Goal: Task Accomplishment & Management: Complete application form

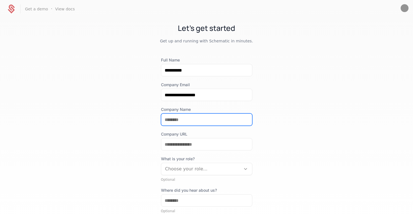
click at [211, 117] on input "Company Name" at bounding box center [206, 120] width 91 height 12
type input "***"
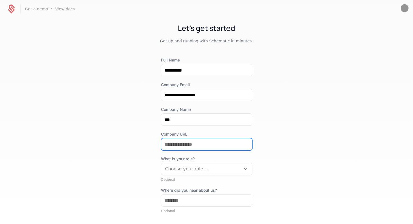
click at [197, 147] on input "Company URL" at bounding box center [206, 144] width 91 height 12
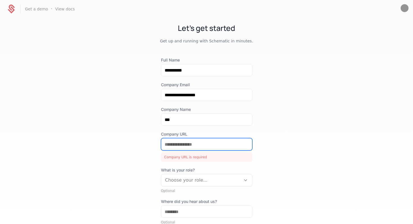
paste input "**********"
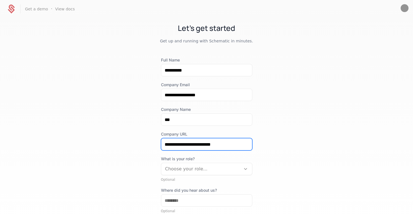
type input "**********"
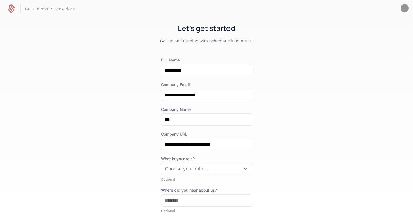
click at [173, 170] on div at bounding box center [201, 169] width 72 height 8
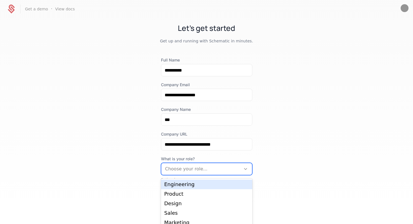
scroll to position [16, 0]
click at [173, 186] on div "Engineering" at bounding box center [206, 183] width 85 height 5
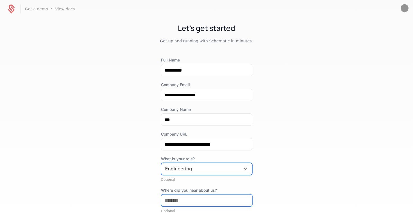
click at [174, 199] on input "Where did you hear about us?" at bounding box center [206, 201] width 91 height 12
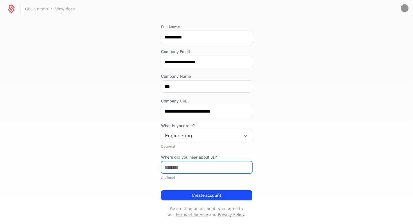
scroll to position [33, 0]
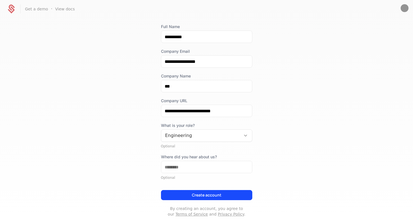
click at [174, 198] on button "Create account" at bounding box center [206, 195] width 91 height 10
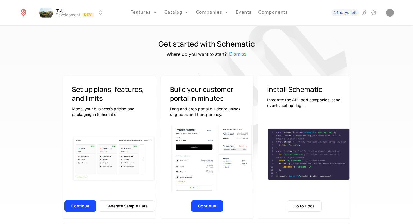
click at [185, 45] on link "Configuration" at bounding box center [185, 45] width 29 height 4
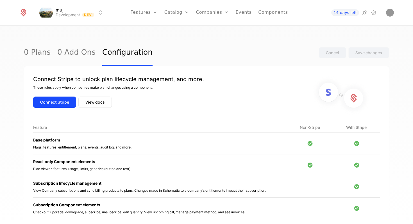
click at [52, 105] on button "Connect Stripe" at bounding box center [54, 102] width 43 height 11
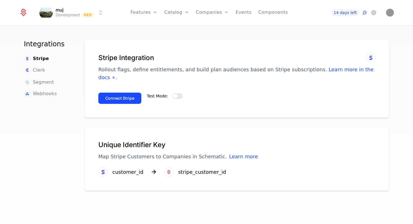
click at [177, 93] on button "Test Mode:" at bounding box center [177, 96] width 10 height 6
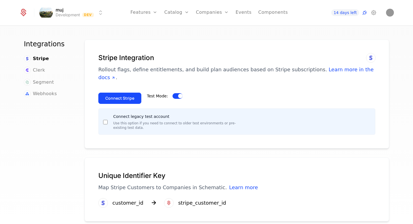
click at [111, 93] on button "Connect Stripe" at bounding box center [119, 98] width 43 height 11
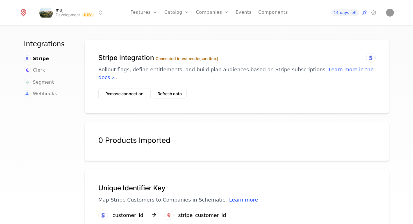
click at [175, 89] on button "Refresh data" at bounding box center [170, 94] width 34 height 10
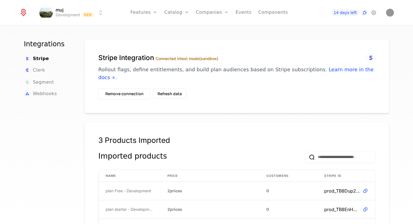
click at [61, 10] on html "muj Development Dev Features Features Flags Catalog Plans Add Ons Configuration…" at bounding box center [206, 112] width 413 height 224
click at [65, 10] on html "muj Development Dev Features Features Flags Catalog Plans Add Ons Configuration…" at bounding box center [206, 112] width 413 height 224
click at [79, 13] on html "muj Development Dev Features Features Flags Catalog Plans Add Ons Configuration…" at bounding box center [206, 112] width 413 height 224
click at [165, 33] on html "muj Development Dev Features Features Flags Catalog Plans Add Ons Configuration…" at bounding box center [206, 112] width 413 height 224
click at [375, 12] on icon at bounding box center [373, 12] width 7 height 7
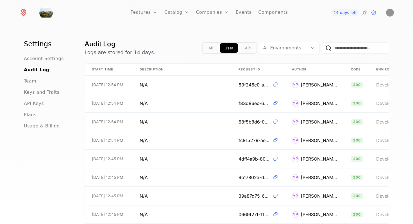
click at [35, 104] on span "API Keys" at bounding box center [34, 103] width 20 height 7
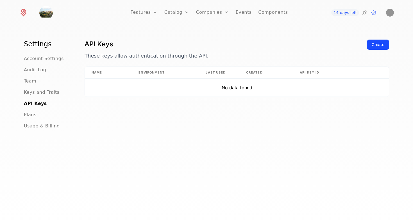
click at [368, 42] on button "Create" at bounding box center [378, 45] width 22 height 10
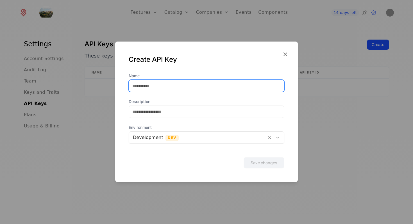
click at [213, 89] on input "Name" at bounding box center [206, 86] width 155 height 12
type input "******"
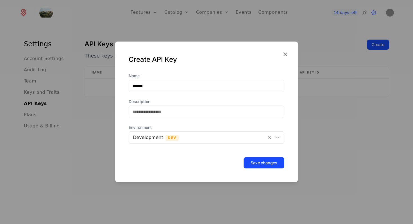
click at [263, 165] on button "Save changes" at bounding box center [263, 162] width 41 height 11
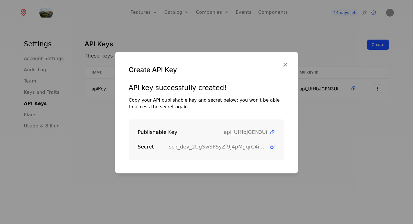
click at [272, 148] on icon at bounding box center [272, 147] width 6 height 6
click at [275, 132] on div "Publishable Key api_UfHbJGEN3Ui Secret sch_dev_2UgSwSPSyZf9J4pMgqrC4iGX8vWEuXpW" at bounding box center [207, 139] width 156 height 40
click at [272, 132] on icon at bounding box center [272, 132] width 6 height 6
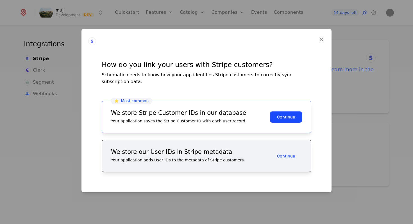
click at [277, 112] on button "Continue" at bounding box center [286, 116] width 32 height 11
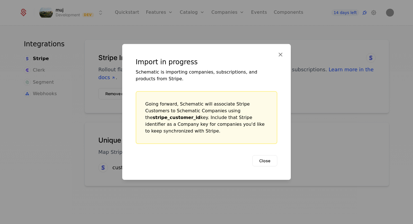
click at [263, 157] on button "Close" at bounding box center [264, 160] width 25 height 11
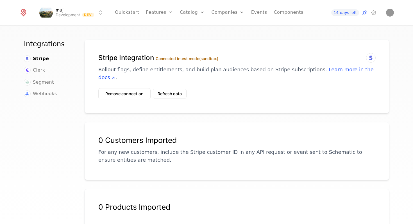
click at [163, 28] on link "Features" at bounding box center [165, 27] width 26 height 4
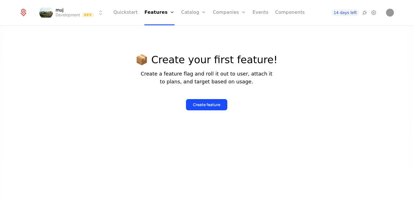
click at [200, 12] on link "Catalog" at bounding box center [193, 12] width 25 height 25
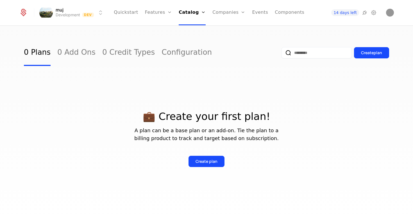
click at [198, 28] on link "Plans" at bounding box center [199, 27] width 29 height 4
click at [215, 159] on div "Create plan" at bounding box center [206, 162] width 22 height 6
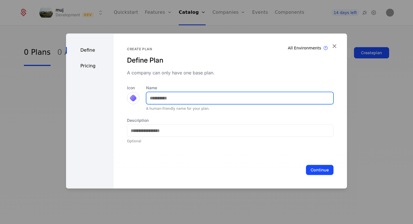
click at [170, 101] on input "Name" at bounding box center [239, 98] width 187 height 12
type input "****"
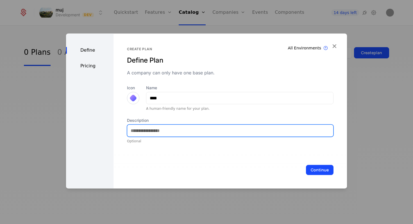
click at [149, 133] on input "Description" at bounding box center [230, 131] width 206 height 12
type input "*"
type input "**********"
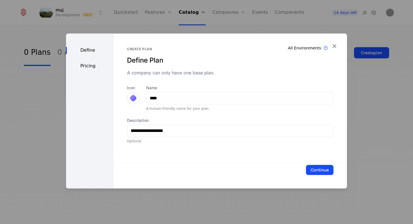
click at [318, 168] on button "Continue" at bounding box center [320, 170] width 28 height 10
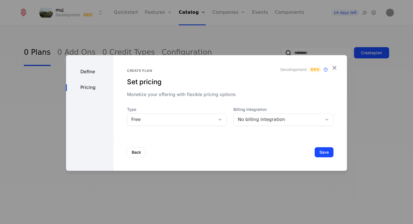
click at [253, 121] on div "No billing integration" at bounding box center [278, 119] width 80 height 7
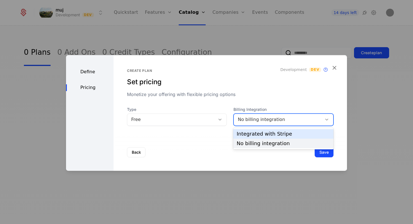
click at [249, 133] on div "Integrated with Stripe" at bounding box center [282, 133] width 93 height 5
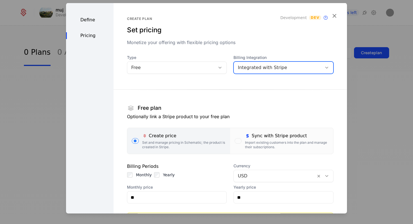
click at [250, 139] on div "Sync with Stripe product Import existing customers into the plan and manage the…" at bounding box center [287, 141] width 84 height 17
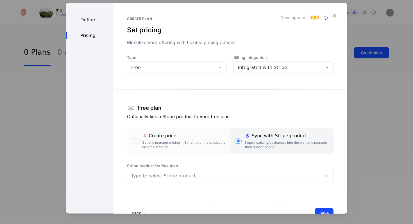
click at [219, 144] on div "Set and manage pricing in Schematic; the product is created in Stripe." at bounding box center [184, 144] width 84 height 9
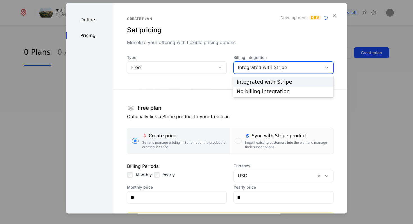
click at [276, 62] on div "Integrated with Stripe" at bounding box center [283, 67] width 100 height 12
click at [268, 87] on div "No billing integration" at bounding box center [283, 92] width 100 height 10
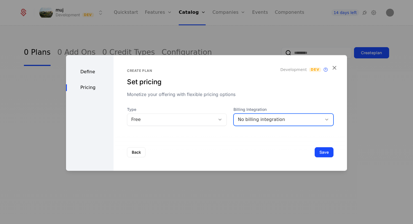
click at [259, 121] on div "No billing integration" at bounding box center [278, 119] width 80 height 7
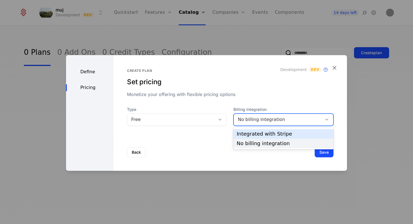
click at [254, 133] on div "Integrated with Stripe" at bounding box center [282, 133] width 93 height 5
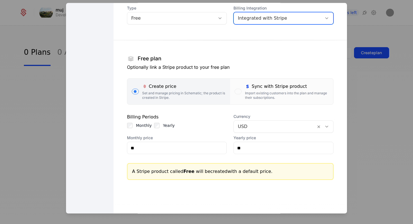
scroll to position [74, 0]
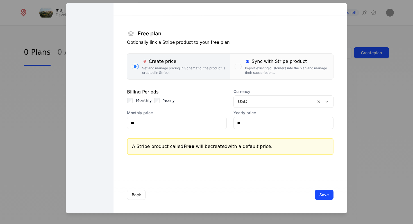
click at [325, 191] on button "Save" at bounding box center [323, 195] width 19 height 10
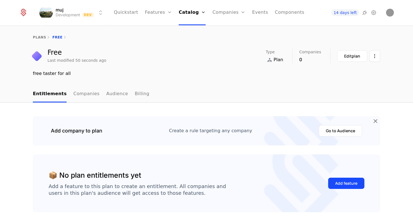
click at [356, 56] on div "Edit plan" at bounding box center [352, 56] width 16 height 6
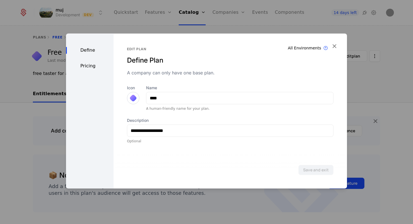
click at [331, 45] on icon "button" at bounding box center [333, 45] width 7 height 7
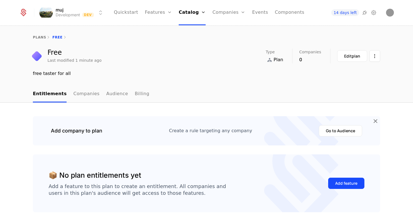
click at [371, 55] on html "muj Development Dev Quickstart Features Features Flags Catalog Plans Add Ons Cr…" at bounding box center [206, 112] width 413 height 224
click at [352, 72] on div "Delete plan" at bounding box center [344, 73] width 29 height 8
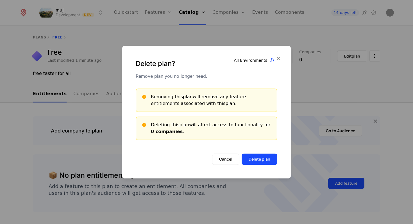
click at [259, 156] on button "Delete plan" at bounding box center [259, 159] width 36 height 11
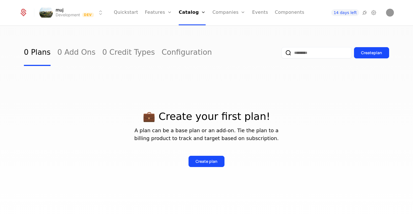
click at [202, 160] on div "Create plan" at bounding box center [206, 162] width 22 height 6
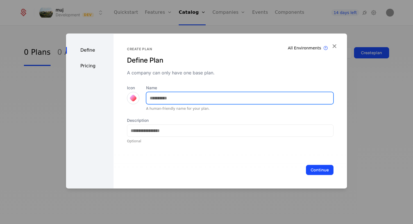
click at [200, 96] on input "Name" at bounding box center [239, 98] width 187 height 12
type input "*"
type input "****"
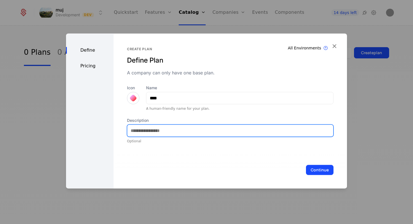
click at [164, 133] on input "Description" at bounding box center [230, 131] width 206 height 12
type input "**********"
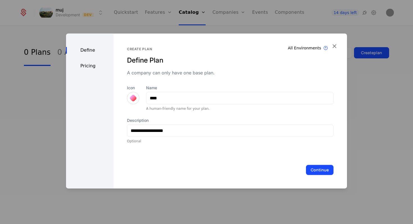
click at [311, 171] on button "Continue" at bounding box center [320, 170] width 28 height 10
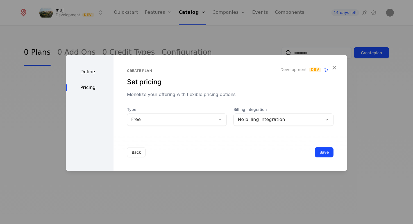
click at [325, 153] on button "Save" at bounding box center [323, 152] width 19 height 10
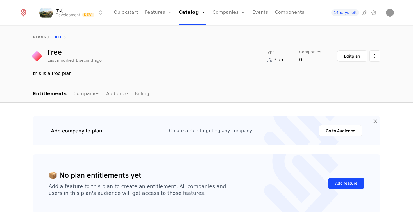
click at [354, 60] on button "Edit plan" at bounding box center [352, 56] width 30 height 12
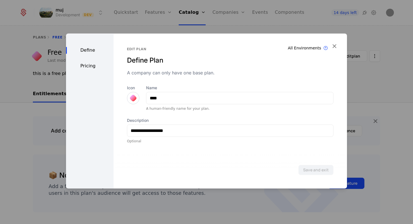
click at [83, 63] on div "Pricing" at bounding box center [89, 66] width 47 height 7
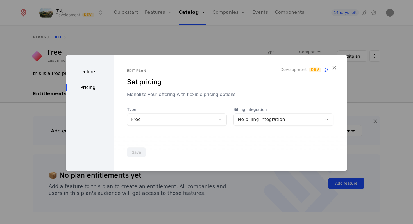
click at [149, 116] on div "Free" at bounding box center [171, 119] width 80 height 7
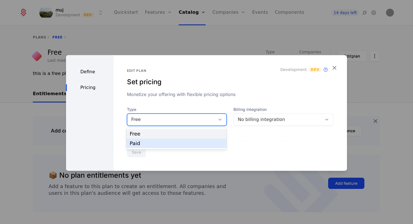
click at [144, 144] on div "Paid" at bounding box center [176, 143] width 93 height 5
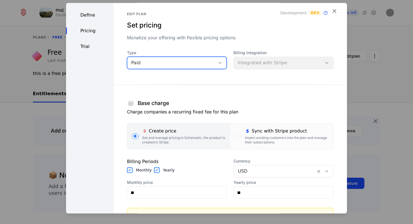
scroll to position [6, 0]
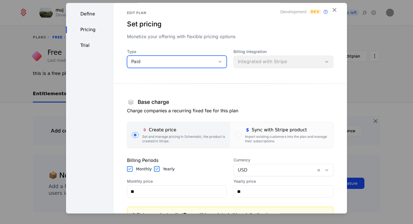
click at [253, 56] on div "Billing Integration Integrated with Stripe" at bounding box center [283, 58] width 100 height 19
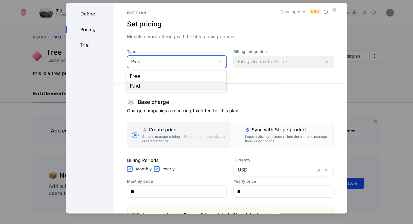
click at [204, 61] on div "Paid" at bounding box center [171, 62] width 80 height 7
click at [197, 81] on div "Paid" at bounding box center [176, 86] width 100 height 10
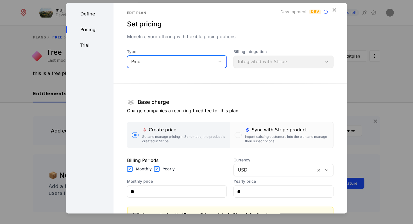
click at [202, 63] on div "Paid" at bounding box center [171, 62] width 80 height 7
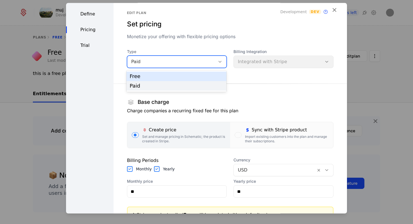
click at [200, 73] on div "Free" at bounding box center [176, 77] width 100 height 10
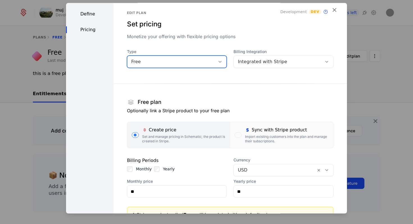
click at [254, 60] on div "Integrated with Stripe" at bounding box center [278, 62] width 80 height 7
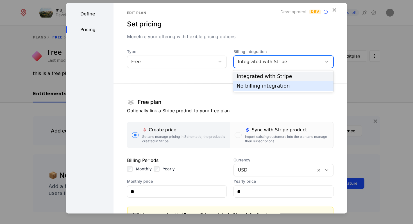
click at [244, 86] on div "No billing integration" at bounding box center [282, 85] width 93 height 5
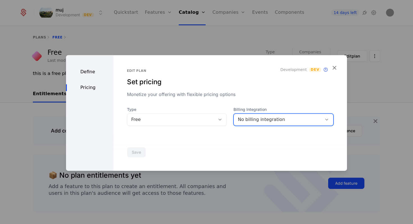
scroll to position [0, 0]
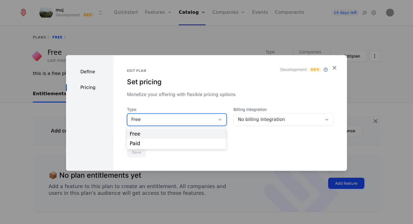
click at [188, 120] on div "Free" at bounding box center [171, 119] width 80 height 7
click at [179, 140] on div "Paid" at bounding box center [176, 144] width 100 height 10
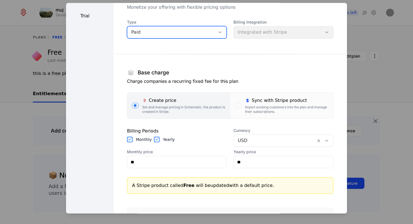
scroll to position [39, 0]
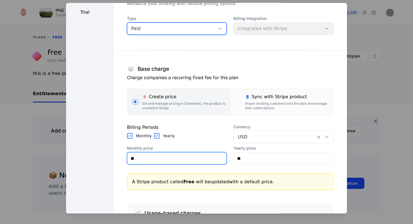
click at [170, 161] on input "**" at bounding box center [176, 159] width 99 height 12
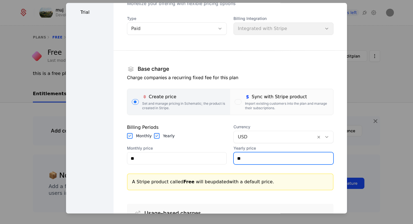
click at [300, 158] on input "**" at bounding box center [283, 159] width 99 height 12
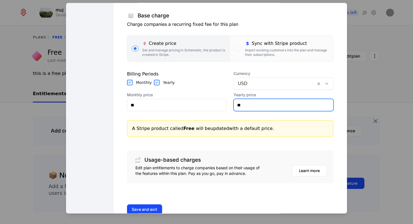
scroll to position [107, 0]
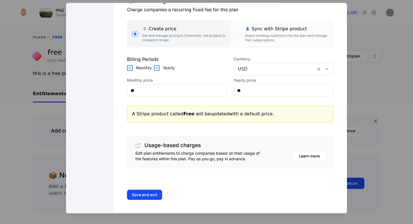
click at [255, 34] on div "Import existing customers into the plan and manage their subscriptions." at bounding box center [287, 38] width 84 height 9
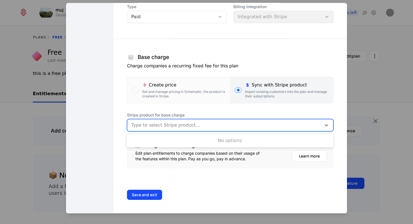
click at [227, 128] on div at bounding box center [224, 126] width 186 height 8
click at [205, 92] on div "Set and manage pricing in Schematic; the product is created in Stripe." at bounding box center [184, 94] width 84 height 9
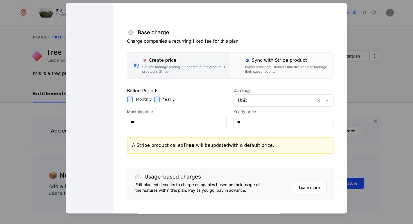
scroll to position [107, 0]
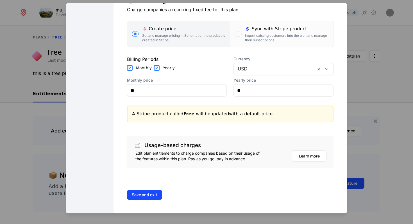
click at [138, 196] on button "Save and exit" at bounding box center [144, 195] width 35 height 10
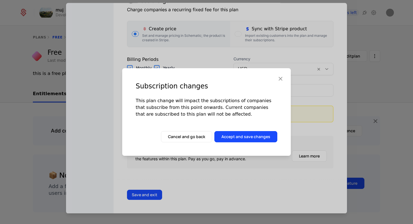
click at [243, 138] on button "Accept and save changes" at bounding box center [245, 136] width 63 height 11
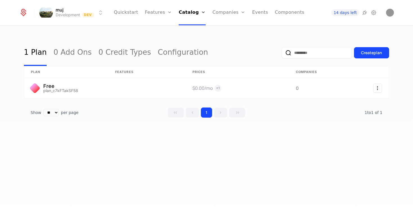
click at [361, 53] on div "Create plan" at bounding box center [371, 53] width 21 height 6
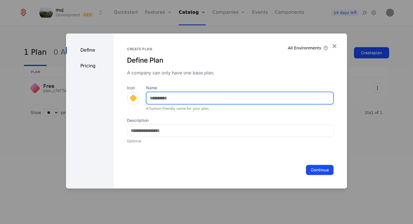
click at [248, 102] on input "Name" at bounding box center [239, 98] width 187 height 12
type input "**"
click at [306, 165] on button "Continue" at bounding box center [320, 170] width 28 height 10
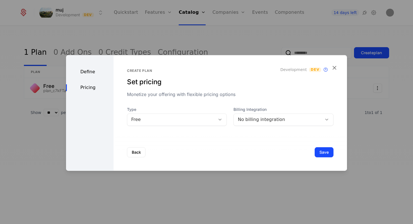
click at [82, 72] on div "Define" at bounding box center [89, 72] width 47 height 7
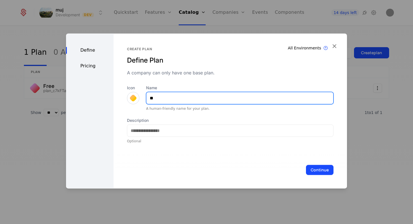
click at [173, 101] on input "**" at bounding box center [239, 98] width 187 height 12
type input "*******"
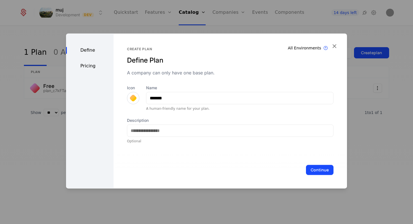
click at [142, 137] on div "Description Optional" at bounding box center [230, 131] width 206 height 26
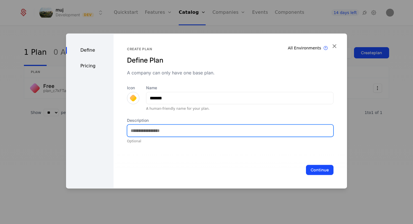
click at [145, 130] on input "Description" at bounding box center [230, 131] width 206 height 12
drag, startPoint x: 236, startPoint y: 128, endPoint x: 109, endPoint y: 119, distance: 126.7
click at [109, 119] on div "Define Pricing All Environments Plan exist in all environments Create plan Defi…" at bounding box center [206, 110] width 281 height 155
drag, startPoint x: 199, startPoint y: 131, endPoint x: 150, endPoint y: 130, distance: 49.4
click at [150, 129] on input "Description" at bounding box center [230, 131] width 206 height 12
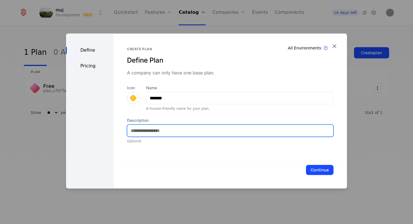
click at [150, 130] on input "Description" at bounding box center [230, 131] width 206 height 12
click at [271, 131] on input "Description" at bounding box center [230, 131] width 206 height 12
type input "**********"
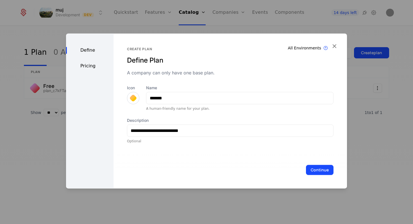
click at [322, 173] on button "Continue" at bounding box center [320, 170] width 28 height 10
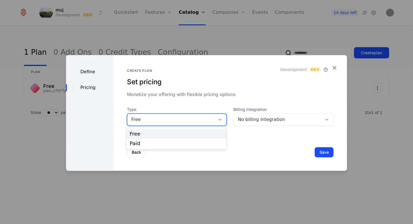
click at [135, 119] on div "Free" at bounding box center [171, 119] width 80 height 7
click at [143, 142] on div "Paid" at bounding box center [176, 143] width 93 height 5
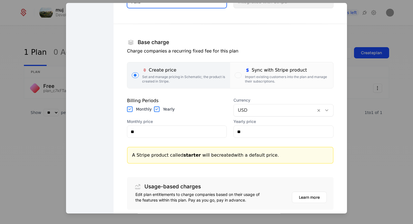
scroll to position [67, 0]
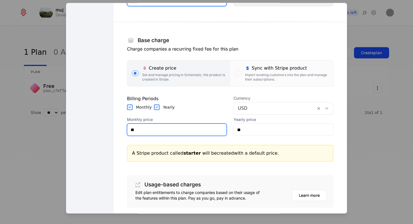
click at [207, 130] on input "**" at bounding box center [176, 130] width 99 height 12
type input "*****"
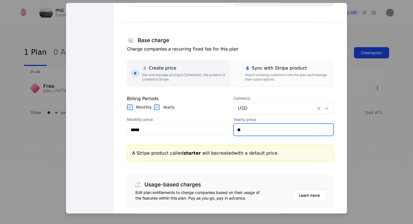
click at [255, 129] on input "**" at bounding box center [283, 130] width 99 height 12
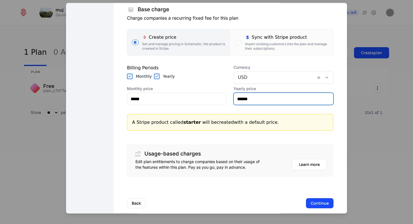
scroll to position [107, 0]
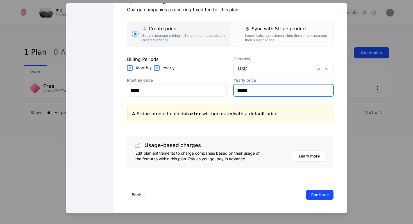
type input "******"
click at [314, 194] on button "Continue" at bounding box center [320, 195] width 28 height 10
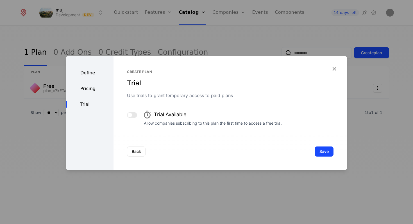
scroll to position [0, 0]
click at [322, 150] on button "Save" at bounding box center [323, 152] width 19 height 10
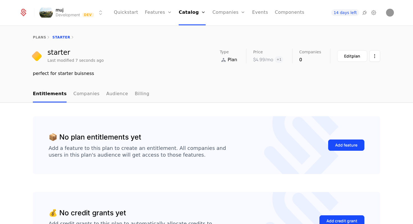
click at [280, 61] on span "+ 1" at bounding box center [279, 59] width 8 height 7
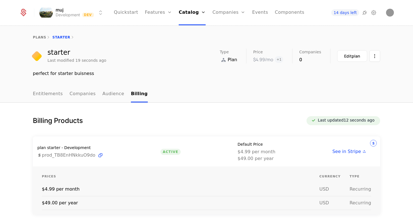
click at [279, 61] on span "+ 1" at bounding box center [279, 59] width 8 height 7
click at [266, 91] on nav "Entitlements Companies Audience Billing" at bounding box center [206, 94] width 347 height 17
click at [26, 13] on icon at bounding box center [23, 13] width 6 height 6
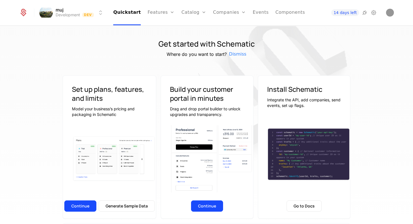
click at [180, 13] on ul "Quickstart Features Features Flags Catalog Plans Add Ons Credits Configuration …" at bounding box center [208, 12] width 191 height 25
click at [184, 13] on link "Catalog" at bounding box center [193, 12] width 25 height 25
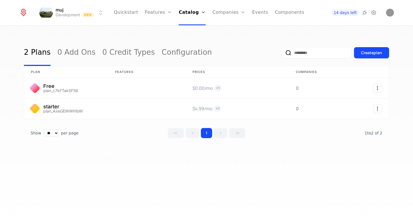
click at [189, 33] on div "Plans Add Ons Credits Configuration" at bounding box center [200, 41] width 42 height 45
click at [197, 29] on link "Plans" at bounding box center [199, 27] width 29 height 4
click at [373, 57] on button "Create plan" at bounding box center [371, 52] width 35 height 11
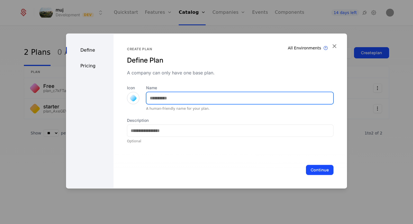
click at [248, 101] on input "Name" at bounding box center [239, 98] width 187 height 12
type input "***"
click at [306, 165] on button "Continue" at bounding box center [320, 170] width 28 height 10
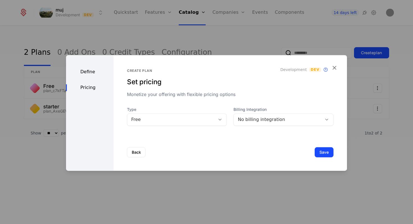
click at [101, 72] on div "Define" at bounding box center [89, 72] width 47 height 7
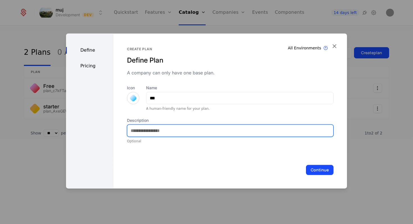
click at [177, 129] on input "Description" at bounding box center [230, 131] width 206 height 12
type input "**********"
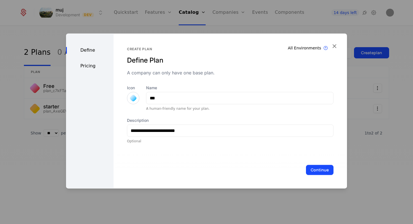
click at [312, 168] on button "Continue" at bounding box center [320, 170] width 28 height 10
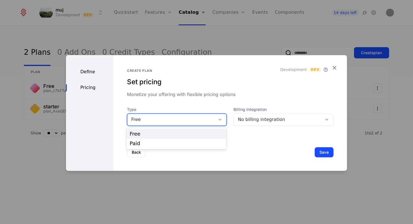
click at [219, 117] on div at bounding box center [220, 120] width 10 height 6
click at [199, 140] on div "Paid" at bounding box center [176, 144] width 100 height 10
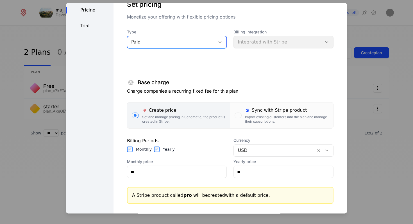
scroll to position [29, 0]
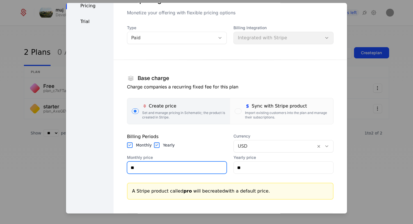
click at [179, 168] on input "**" at bounding box center [176, 168] width 99 height 12
type input "**"
type input "*****"
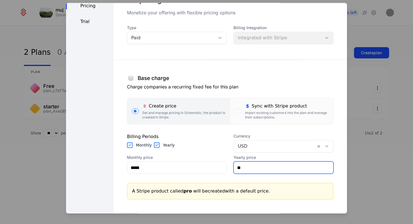
click at [236, 170] on input "**" at bounding box center [283, 168] width 99 height 12
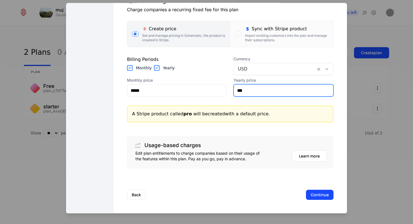
type input "***"
click at [325, 195] on button "Continue" at bounding box center [320, 195] width 28 height 10
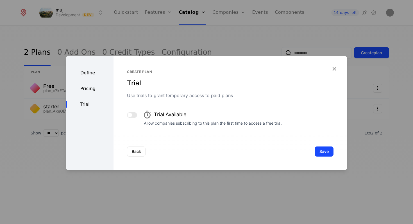
click at [322, 150] on button "Save" at bounding box center [323, 152] width 19 height 10
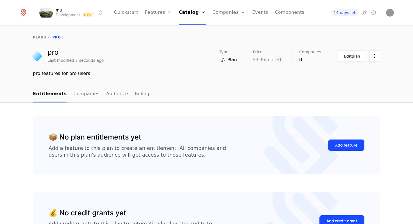
click at [159, 27] on link "Features" at bounding box center [165, 27] width 26 height 4
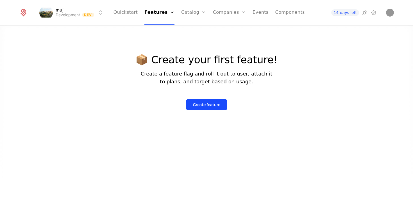
click at [189, 101] on button "Create feature" at bounding box center [206, 104] width 41 height 11
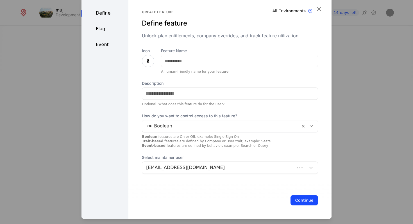
click at [150, 60] on div at bounding box center [148, 61] width 12 height 12
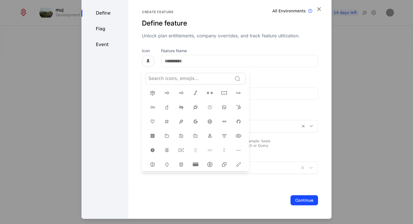
scroll to position [97, 0]
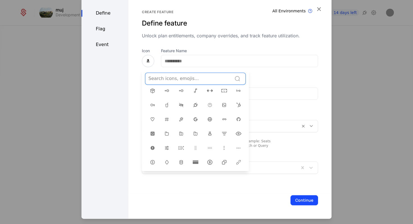
click at [178, 145] on icon at bounding box center [181, 148] width 7 height 7
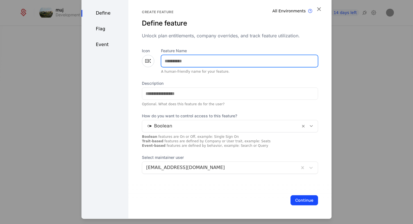
click at [181, 59] on input "Feature Name" at bounding box center [239, 61] width 156 height 12
type input "**"
click at [290, 195] on button "Continue" at bounding box center [304, 200] width 28 height 10
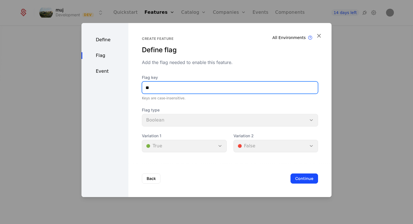
click at [165, 92] on input "**" at bounding box center [229, 88] width 175 height 12
type input "***"
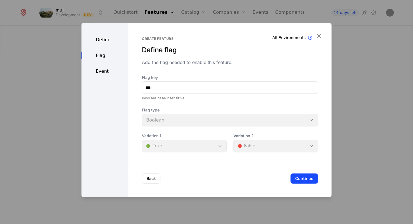
click at [113, 43] on div "Define" at bounding box center [104, 39] width 47 height 7
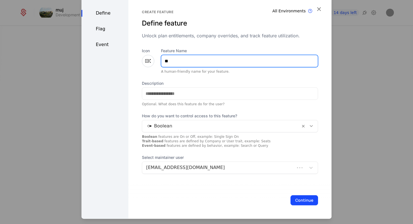
click at [178, 63] on input "**" at bounding box center [239, 61] width 156 height 12
type input "*****"
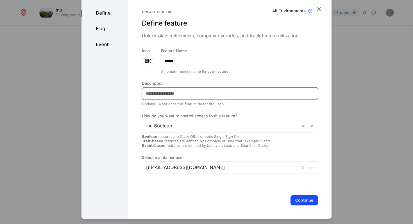
click at [189, 94] on input "Description" at bounding box center [229, 94] width 175 height 12
type input "**********"
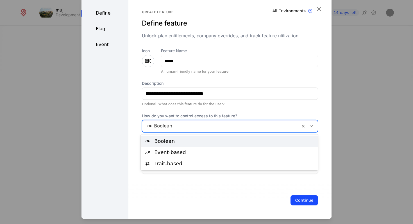
click at [216, 126] on div at bounding box center [221, 126] width 150 height 8
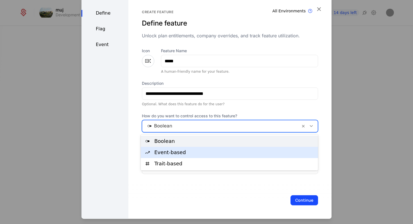
click at [206, 150] on div "Event-based" at bounding box center [229, 152] width 177 height 11
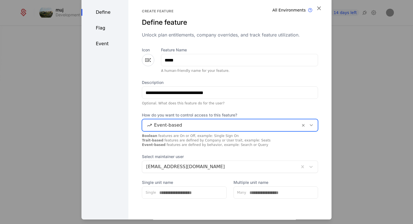
scroll to position [24, 0]
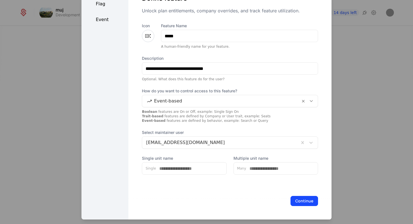
click at [293, 201] on button "Continue" at bounding box center [304, 201] width 28 height 10
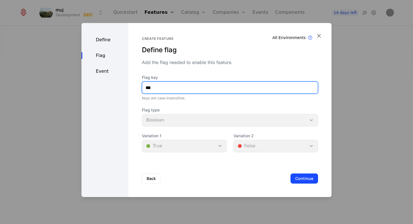
click at [236, 87] on input "***" at bounding box center [229, 88] width 175 height 12
type input "*"
type input "*****"
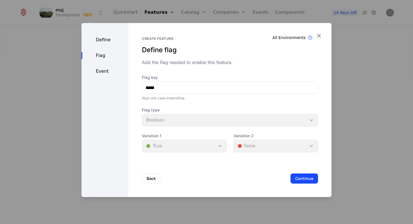
click at [296, 179] on button "Continue" at bounding box center [304, 179] width 28 height 10
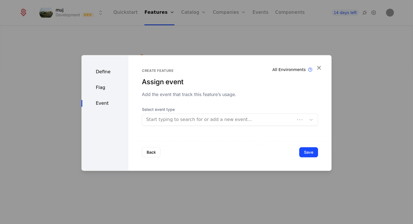
click at [205, 115] on div "Start typing to search for or add a new event..." at bounding box center [218, 120] width 152 height 10
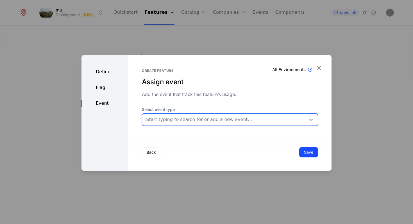
click at [205, 120] on div at bounding box center [224, 120] width 156 height 8
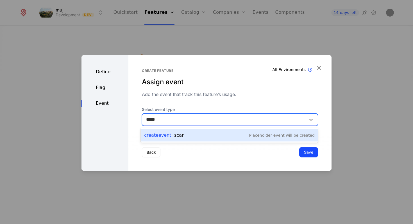
type input "****"
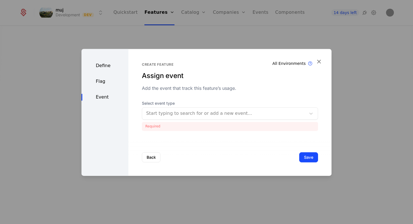
click at [309, 154] on button "Save" at bounding box center [308, 157] width 19 height 10
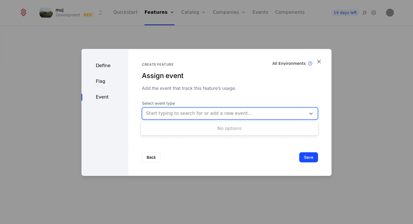
click at [243, 116] on div at bounding box center [224, 113] width 156 height 8
type input "****"
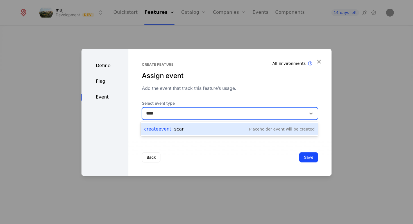
click at [228, 129] on div "Create Event : scan Placeholder Event will be created" at bounding box center [229, 129] width 170 height 8
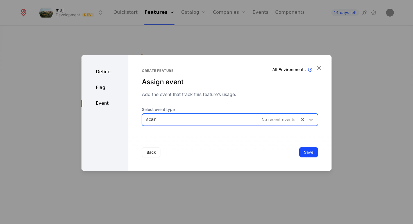
click at [308, 151] on button "Save" at bounding box center [308, 152] width 19 height 10
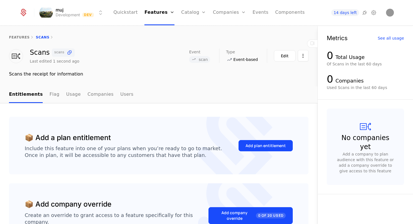
click at [249, 145] on div "Add plan entitlement" at bounding box center [265, 146] width 40 height 6
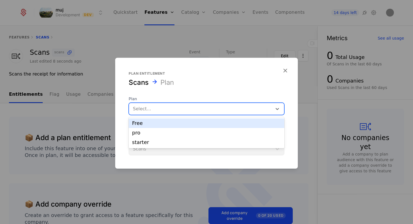
click at [186, 108] on div at bounding box center [200, 109] width 135 height 8
click at [186, 126] on div "Free" at bounding box center [207, 123] width 156 height 10
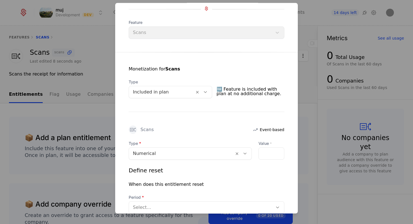
scroll to position [62, 0]
click at [264, 150] on input "*" at bounding box center [262, 153] width 7 height 12
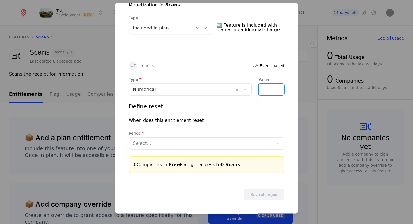
scroll to position [123, 0]
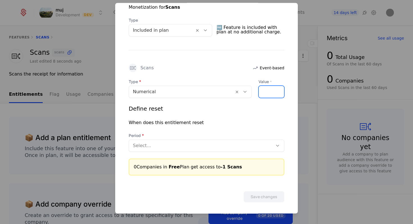
click at [264, 92] on input "**" at bounding box center [262, 92] width 7 height 12
click at [264, 90] on input "**" at bounding box center [262, 92] width 7 height 12
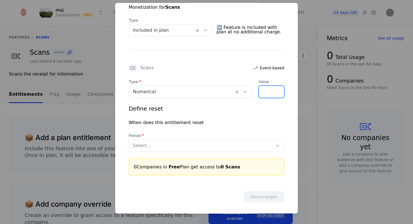
click at [264, 90] on input "*" at bounding box center [262, 92] width 7 height 12
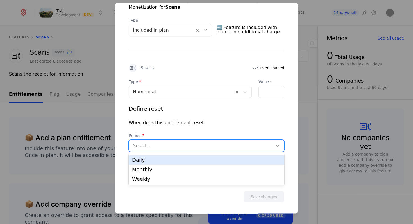
click at [185, 150] on div "Select..." at bounding box center [201, 146] width 144 height 10
click at [184, 145] on div at bounding box center [201, 146] width 136 height 8
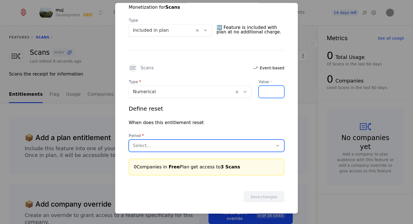
click at [263, 89] on input "*" at bounding box center [262, 92] width 7 height 12
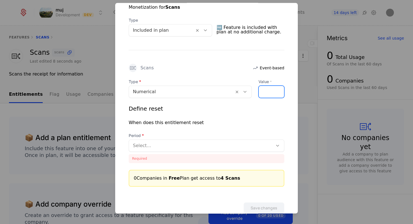
type input "*"
click at [263, 89] on input "*" at bounding box center [262, 92] width 7 height 12
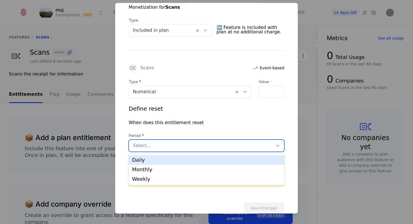
click at [244, 145] on div at bounding box center [201, 146] width 136 height 8
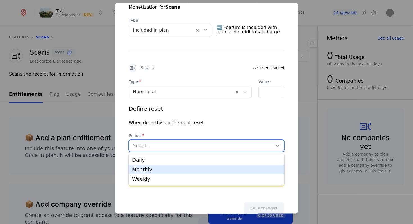
click at [234, 168] on div "Monthly" at bounding box center [206, 169] width 149 height 5
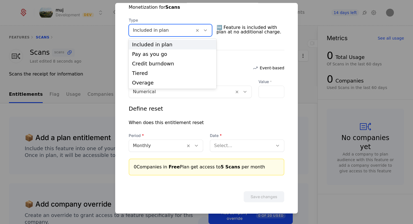
click at [208, 31] on icon at bounding box center [205, 30] width 5 height 5
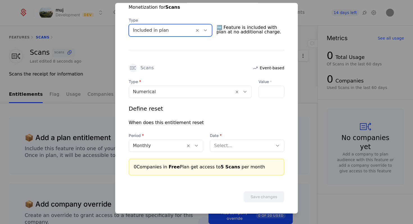
click at [208, 31] on icon at bounding box center [205, 30] width 5 height 5
click at [206, 66] on div "Scans Event-based" at bounding box center [207, 68] width 156 height 8
click at [204, 93] on div at bounding box center [181, 92] width 97 height 8
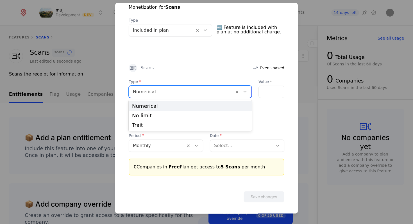
click at [198, 110] on div "Numerical" at bounding box center [190, 106] width 123 height 10
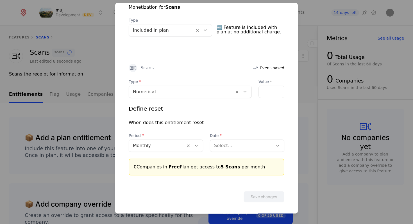
click at [248, 147] on div at bounding box center [241, 146] width 55 height 8
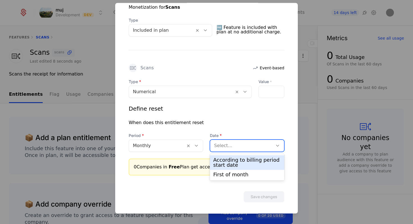
click at [247, 165] on div "According to billing period start date" at bounding box center [247, 163] width 68 height 10
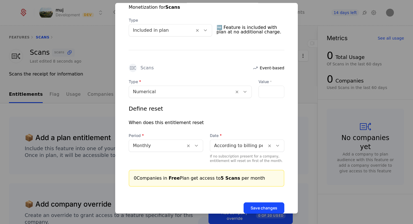
click at [256, 207] on button "Save changes" at bounding box center [263, 208] width 41 height 11
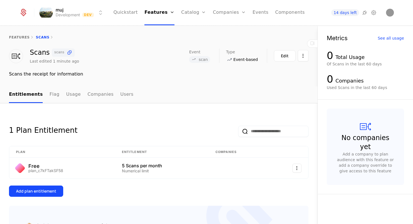
click at [49, 193] on div "Add plan entitlement" at bounding box center [36, 191] width 40 height 6
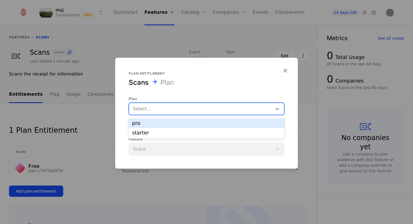
click at [149, 111] on div at bounding box center [200, 109] width 135 height 8
click at [144, 126] on div "pro" at bounding box center [206, 123] width 149 height 5
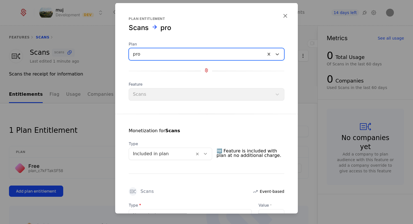
click at [160, 56] on div at bounding box center [197, 54] width 129 height 8
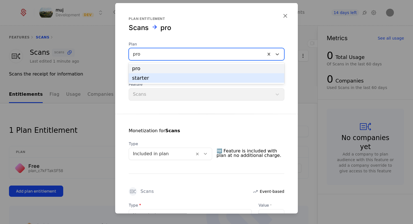
click at [152, 81] on div "starter" at bounding box center [207, 78] width 156 height 10
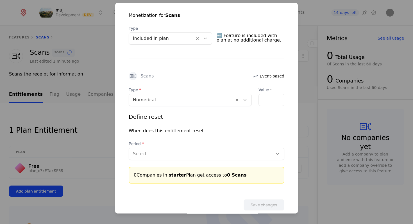
scroll to position [123, 0]
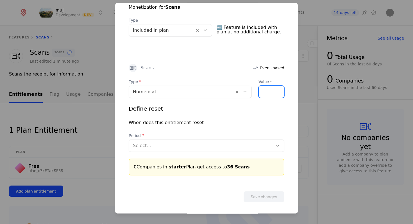
click at [264, 91] on input "**" at bounding box center [262, 92] width 7 height 12
type input "**"
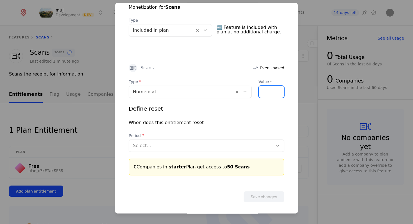
click at [264, 91] on input "**" at bounding box center [262, 92] width 7 height 12
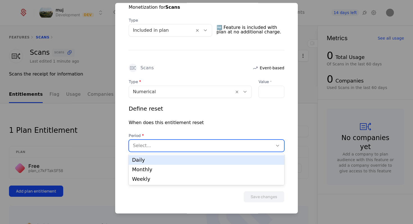
click at [227, 151] on div "Select..." at bounding box center [207, 146] width 156 height 12
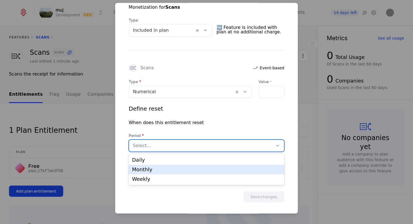
click at [218, 171] on div "Monthly" at bounding box center [206, 169] width 149 height 5
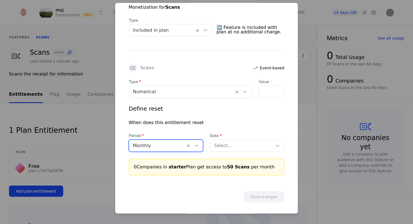
click at [247, 147] on div at bounding box center [241, 146] width 55 height 8
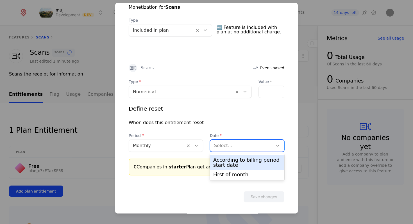
click at [242, 161] on div "According to billing period start date" at bounding box center [247, 163] width 68 height 10
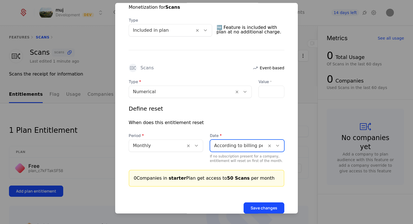
click at [257, 204] on button "Save changes" at bounding box center [263, 208] width 41 height 11
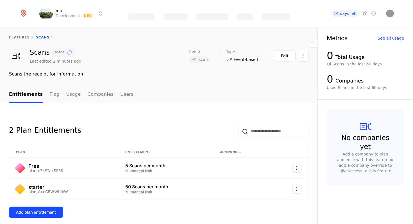
click at [23, 211] on div "Add plan entitlement" at bounding box center [36, 212] width 40 height 6
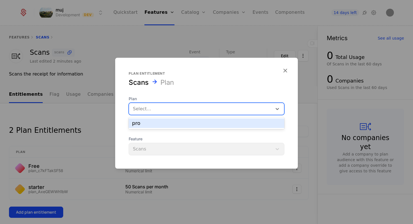
click at [138, 108] on div at bounding box center [200, 109] width 135 height 8
click at [141, 124] on div "pro" at bounding box center [206, 123] width 149 height 5
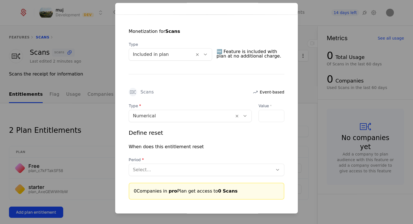
scroll to position [102, 0]
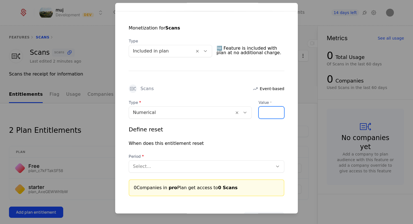
click at [263, 110] on input "*" at bounding box center [262, 113] width 7 height 12
click at [263, 110] on input "***" at bounding box center [262, 113] width 7 height 12
click at [262, 109] on input "***" at bounding box center [262, 113] width 7 height 12
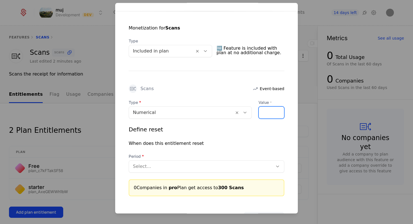
type input "***"
click at [262, 109] on input "***" at bounding box center [262, 113] width 7 height 12
click at [242, 165] on div at bounding box center [201, 167] width 136 height 8
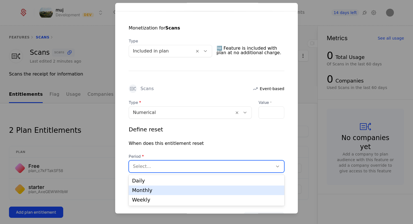
click at [225, 188] on div "Monthly" at bounding box center [206, 190] width 149 height 5
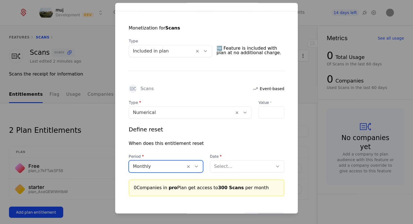
click at [242, 169] on div at bounding box center [241, 167] width 55 height 8
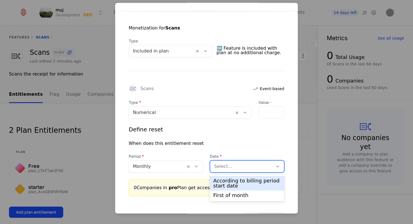
click at [238, 188] on div "According to billing period start date" at bounding box center [247, 183] width 68 height 10
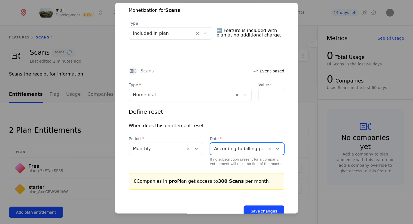
scroll to position [137, 0]
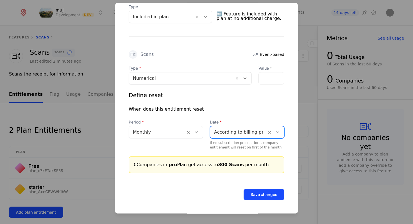
click at [258, 195] on button "Save changes" at bounding box center [263, 194] width 41 height 11
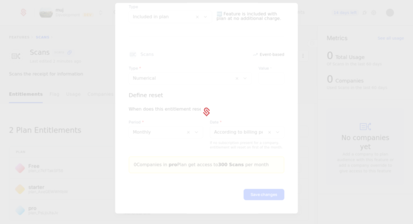
scroll to position [0, 0]
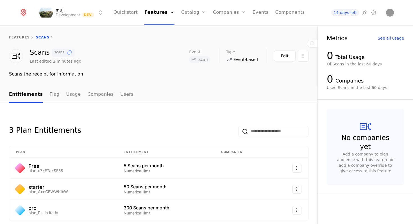
click at [199, 54] on link "Configuration" at bounding box center [202, 54] width 29 height 4
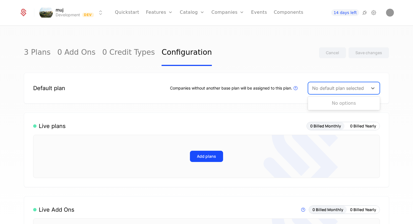
click at [339, 92] on div at bounding box center [338, 88] width 52 height 8
click at [311, 92] on div "No default plan selected" at bounding box center [338, 88] width 60 height 10
click at [311, 102] on div "No options" at bounding box center [344, 103] width 72 height 11
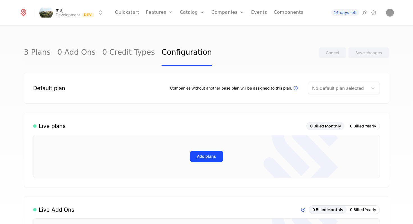
click at [275, 90] on div "Companies without another base plan will be assigned to this plan. Plans that a…" at bounding box center [234, 88] width 129 height 7
click at [205, 160] on button "Add plans" at bounding box center [206, 156] width 33 height 11
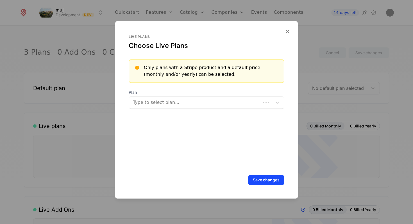
click at [220, 95] on span "Plan" at bounding box center [207, 93] width 156 height 6
click at [217, 104] on div at bounding box center [200, 103] width 136 height 8
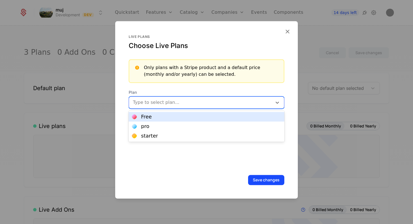
click at [207, 118] on div "Free" at bounding box center [206, 116] width 149 height 5
click at [213, 104] on div at bounding box center [212, 103] width 99 height 8
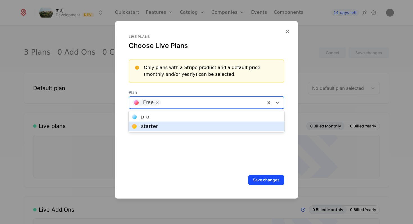
click at [202, 127] on div "starter" at bounding box center [206, 126] width 149 height 5
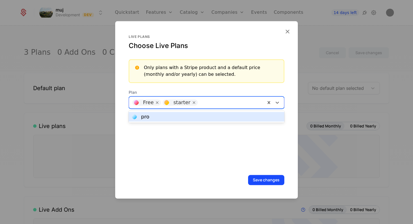
click at [214, 104] on div at bounding box center [230, 103] width 63 height 8
click at [210, 116] on div "pro" at bounding box center [206, 116] width 149 height 5
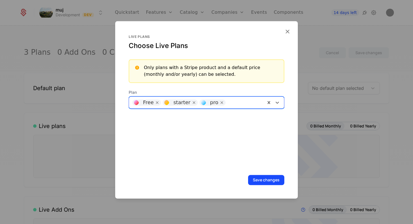
click at [261, 179] on button "Save changes" at bounding box center [266, 180] width 36 height 10
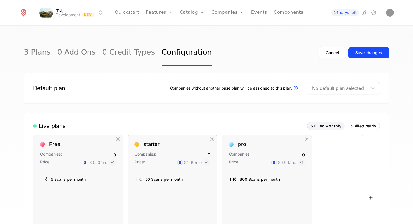
click at [339, 90] on div at bounding box center [338, 88] width 52 height 8
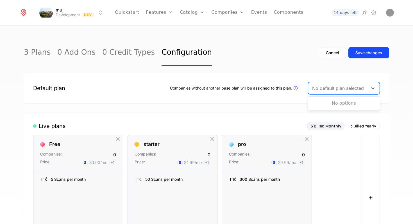
click at [333, 102] on div "No options" at bounding box center [344, 103] width 72 height 11
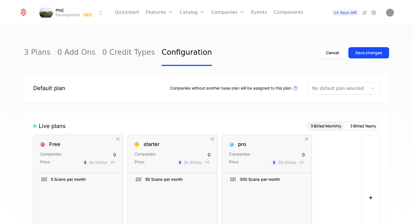
click at [251, 89] on div "Companies without another base plan will be assigned to this plan. Plans that a…" at bounding box center [234, 88] width 129 height 7
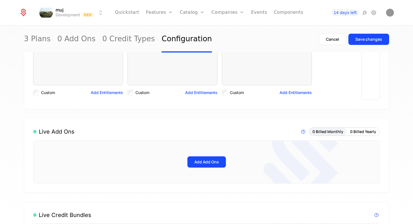
scroll to position [161, 0]
click at [199, 30] on link "Plans" at bounding box center [200, 27] width 29 height 4
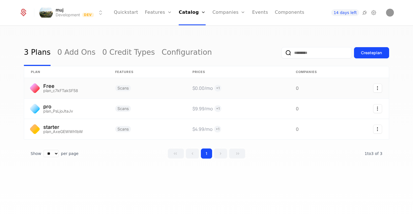
click at [316, 88] on link at bounding box center [311, 88] width 45 height 20
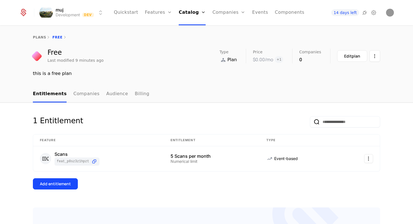
click at [343, 57] on button "Edit plan" at bounding box center [352, 56] width 30 height 12
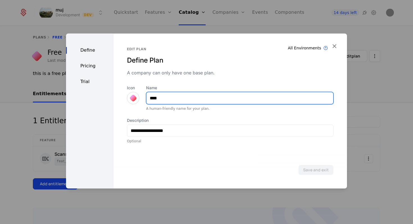
click at [213, 93] on input "****" at bounding box center [239, 98] width 187 height 12
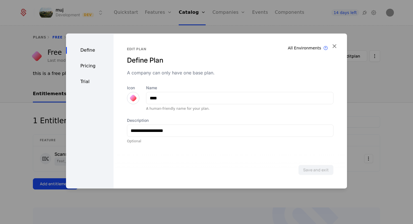
click at [99, 64] on div "Pricing" at bounding box center [89, 66] width 47 height 7
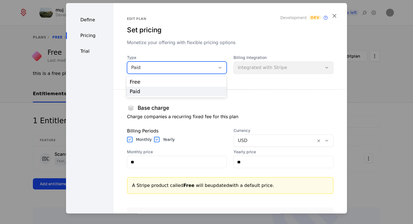
click at [194, 67] on div "Paid" at bounding box center [171, 67] width 80 height 7
click at [190, 81] on div "Free" at bounding box center [176, 81] width 93 height 5
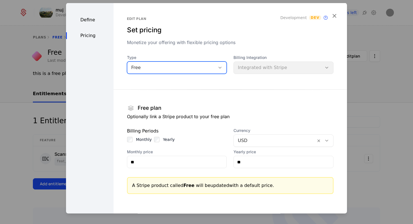
scroll to position [39, 0]
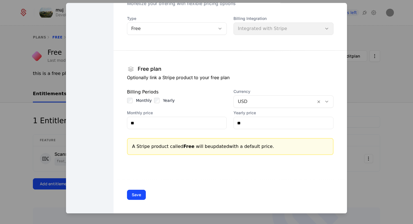
click at [132, 195] on button "Save" at bounding box center [136, 195] width 19 height 10
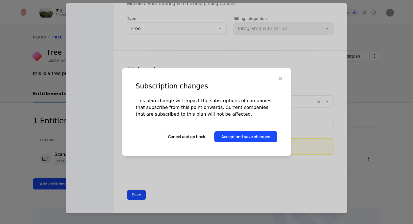
click at [240, 135] on button "Accept and save changes" at bounding box center [245, 136] width 63 height 11
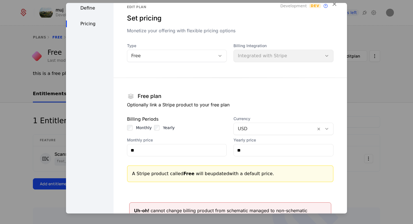
scroll to position [0, 0]
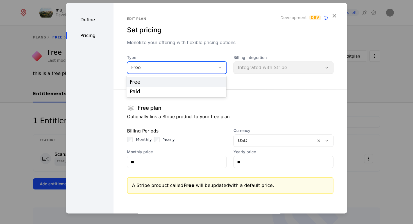
click at [206, 69] on div "Free" at bounding box center [171, 67] width 80 height 7
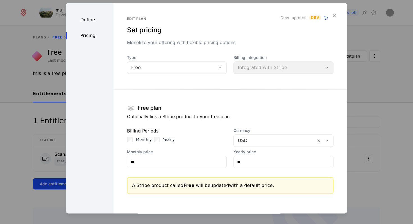
click at [268, 63] on div "Billing Integration Integrated with Stripe" at bounding box center [283, 64] width 100 height 19
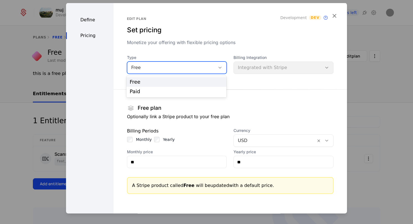
click at [213, 69] on div "Free" at bounding box center [171, 68] width 88 height 8
click at [211, 82] on div "Free" at bounding box center [176, 81] width 93 height 5
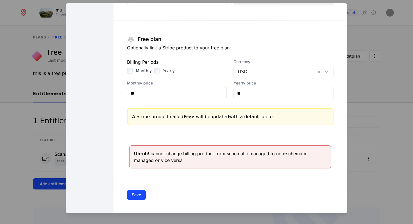
click at [133, 196] on button "Save" at bounding box center [136, 195] width 19 height 10
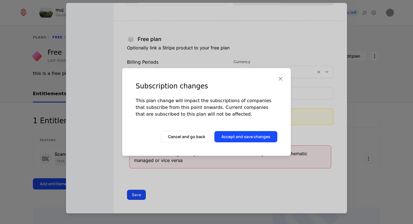
click at [242, 140] on button "Accept and save changes" at bounding box center [245, 136] width 63 height 11
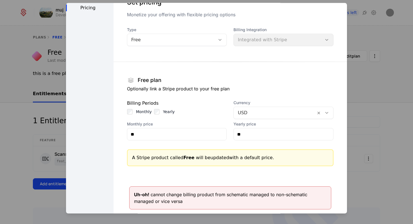
scroll to position [0, 0]
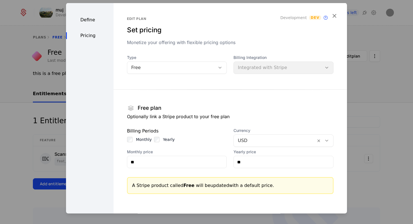
click at [206, 154] on label "Monthly price" at bounding box center [177, 152] width 100 height 6
click at [211, 70] on div "Free" at bounding box center [171, 68] width 88 height 8
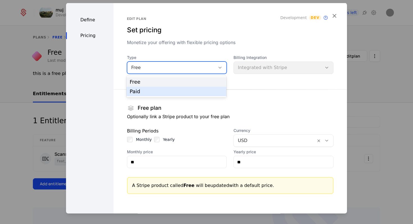
click at [204, 91] on div "Paid" at bounding box center [176, 91] width 93 height 5
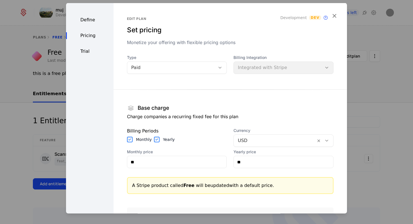
click at [336, 13] on icon "button" at bounding box center [333, 15] width 7 height 7
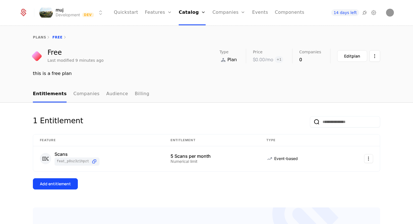
click at [282, 12] on link "Components" at bounding box center [289, 12] width 29 height 25
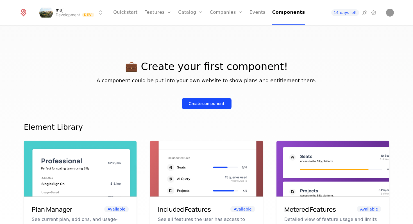
click at [222, 9] on link "Companies" at bounding box center [226, 12] width 33 height 25
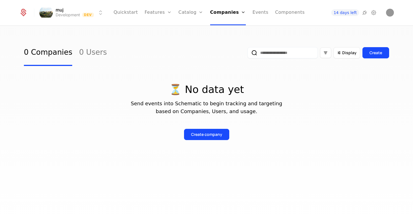
click at [189, 55] on link "Configuration" at bounding box center [199, 54] width 29 height 4
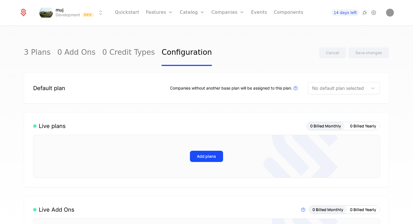
click at [209, 159] on button "Add plans" at bounding box center [206, 156] width 33 height 11
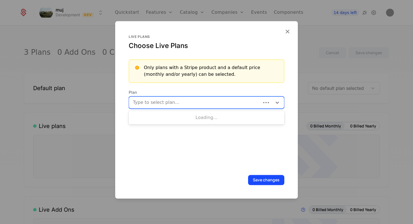
click at [220, 97] on div "Type to select plan..." at bounding box center [207, 102] width 156 height 12
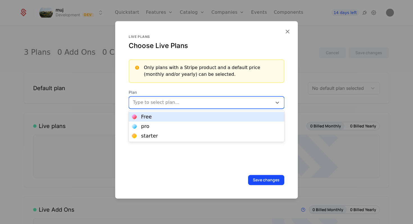
click at [210, 120] on div "Free" at bounding box center [207, 117] width 156 height 10
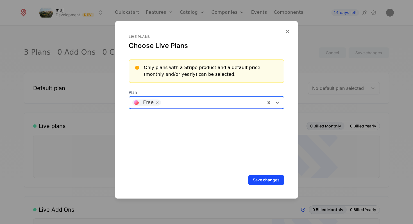
click at [242, 102] on div at bounding box center [212, 103] width 99 height 8
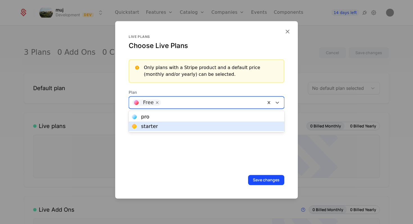
click at [229, 125] on div "starter" at bounding box center [206, 126] width 149 height 5
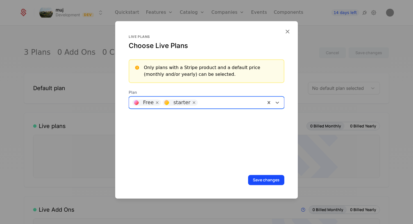
click at [230, 106] on div "Free starter" at bounding box center [197, 102] width 136 height 9
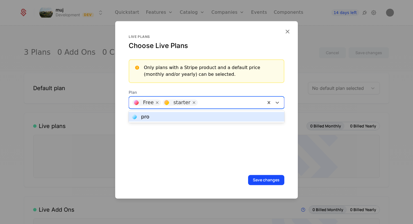
click at [226, 120] on div "pro" at bounding box center [207, 117] width 156 height 10
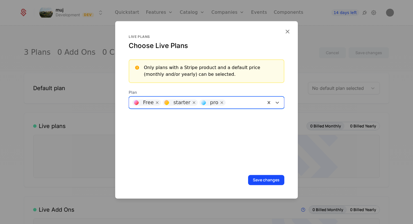
click at [258, 178] on button "Save changes" at bounding box center [266, 180] width 36 height 10
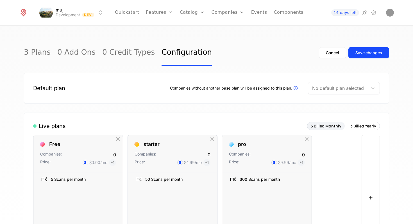
scroll to position [5, 0]
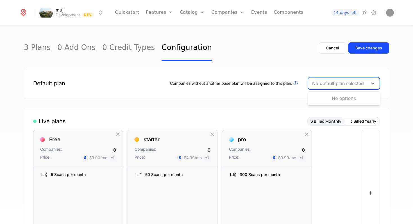
click at [314, 86] on div at bounding box center [338, 83] width 52 height 8
click at [263, 110] on div "Live plans 3 Billed Monthly 3 Billed Yearly Free Companies: 0 Price: $0.00 /mo …" at bounding box center [206, 187] width 365 height 158
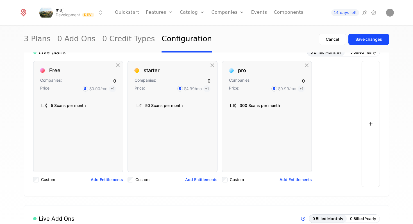
scroll to position [0, 0]
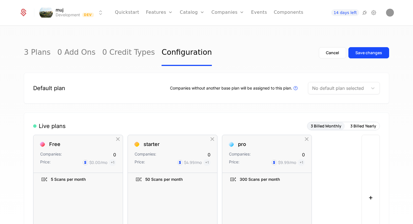
click at [360, 53] on div "Save changes" at bounding box center [368, 53] width 27 height 6
click at [195, 27] on div "Plans Add Ons Credits Configuration" at bounding box center [201, 41] width 42 height 45
click at [195, 27] on link "Plans" at bounding box center [200, 27] width 29 height 4
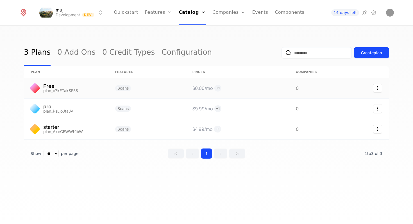
click at [153, 87] on link at bounding box center [146, 88] width 77 height 20
click at [160, 30] on link "Features" at bounding box center [165, 27] width 26 height 4
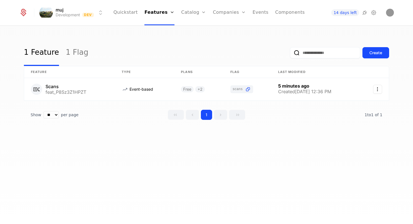
click at [373, 56] on button "Create" at bounding box center [375, 52] width 27 height 11
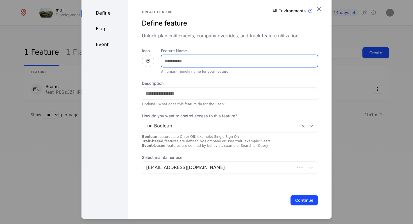
click at [193, 62] on input "Feature Name" at bounding box center [239, 61] width 156 height 12
type input "**********"
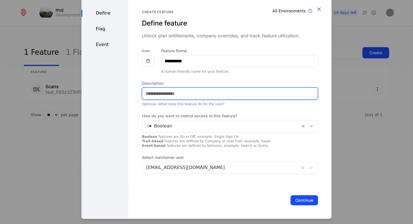
click at [155, 99] on input "Description" at bounding box center [229, 94] width 175 height 12
type input "*****"
click at [290, 195] on button "Continue" at bounding box center [304, 200] width 28 height 10
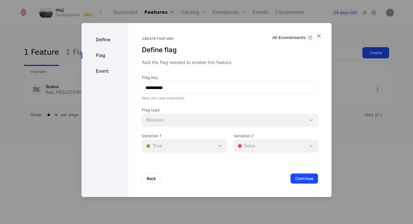
click at [112, 44] on div "Define Flag Event" at bounding box center [104, 110] width 47 height 174
click at [113, 41] on div "Define" at bounding box center [104, 39] width 47 height 7
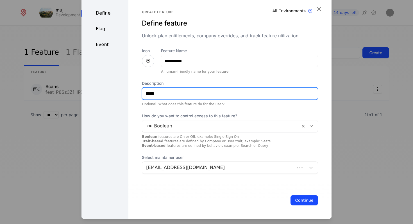
click at [169, 97] on input "*****" at bounding box center [229, 94] width 175 height 12
type input "**********"
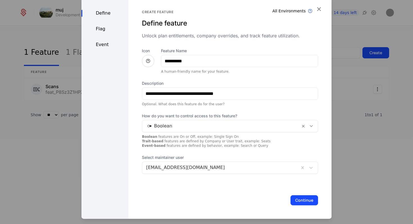
click at [297, 201] on button "Continue" at bounding box center [304, 200] width 28 height 10
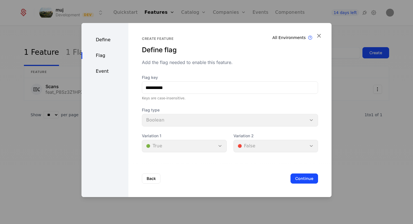
click at [312, 176] on button "Continue" at bounding box center [304, 179] width 28 height 10
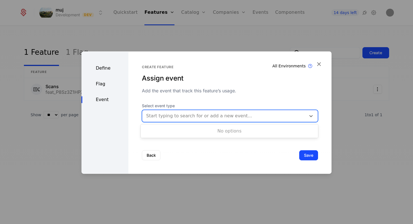
click at [287, 118] on div at bounding box center [224, 116] width 156 height 8
type input "*****"
drag, startPoint x: 276, startPoint y: 115, endPoint x: 172, endPoint y: 121, distance: 104.3
click at [172, 121] on div "Start typing to search for or add a new event..." at bounding box center [230, 116] width 176 height 12
click at [303, 158] on button "Save" at bounding box center [308, 155] width 19 height 10
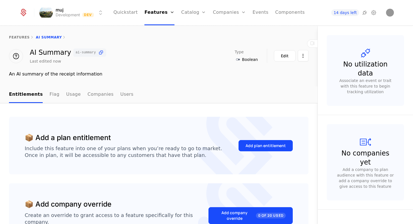
click at [275, 147] on div "Add plan entitlement" at bounding box center [265, 146] width 40 height 6
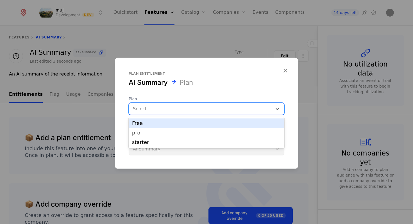
click at [200, 106] on div at bounding box center [200, 109] width 135 height 8
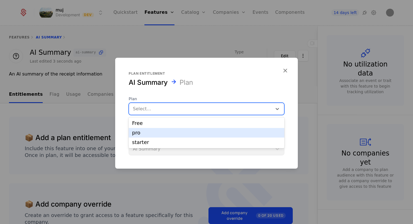
click at [189, 132] on div "pro" at bounding box center [206, 132] width 149 height 5
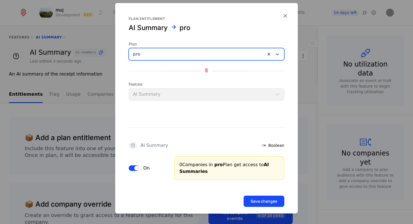
scroll to position [6, 0]
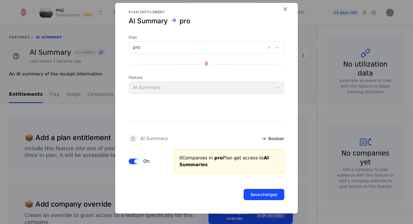
click at [262, 190] on button "Save changes" at bounding box center [263, 194] width 41 height 11
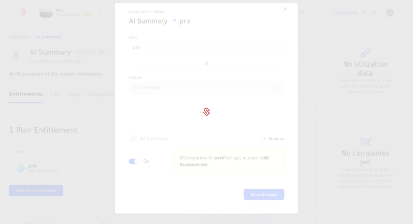
scroll to position [0, 0]
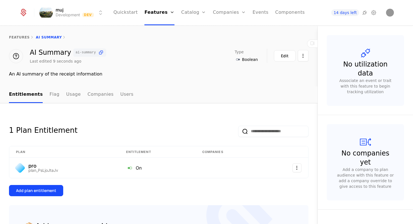
click at [291, 15] on link "Components" at bounding box center [289, 12] width 29 height 25
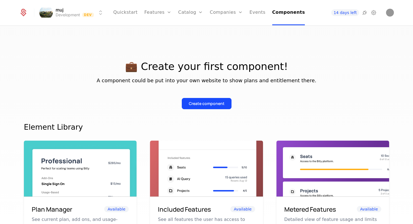
click at [216, 101] on div "Create component" at bounding box center [207, 104] width 36 height 6
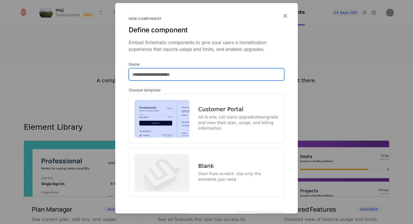
click at [200, 76] on input "Name" at bounding box center [206, 75] width 155 height 12
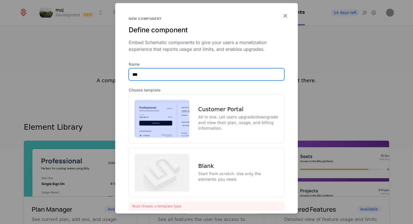
type input "**********"
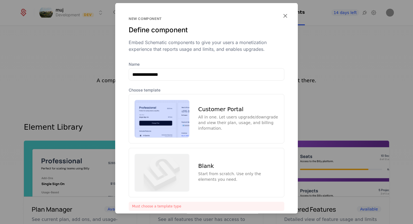
click at [211, 109] on div "Customer Portal" at bounding box center [238, 109] width 80 height 6
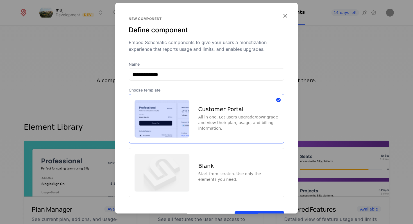
scroll to position [22, 0]
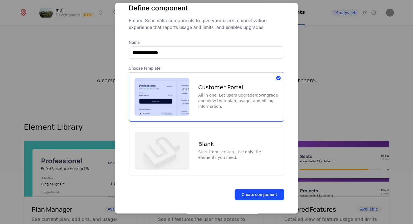
click at [245, 191] on button "Create component" at bounding box center [259, 194] width 50 height 11
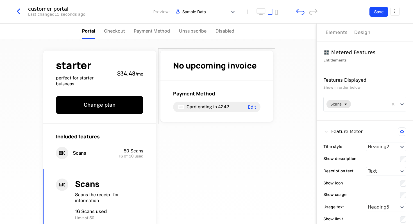
click at [338, 35] on div "Elements" at bounding box center [336, 32] width 22 height 7
click at [341, 31] on div "Elements" at bounding box center [336, 32] width 22 height 7
click at [300, 114] on div "starter perfect for starter buisness $34.48 / mo Change plan Included features …" at bounding box center [158, 131] width 316 height 185
click at [280, 111] on div "starter perfect for starter buisness $34.48 / mo Change plan Included features …" at bounding box center [158, 131] width 316 height 185
click at [223, 192] on div "starter perfect for starter buisness $34.48 / mo Change plan Included features …" at bounding box center [158, 160] width 234 height 243
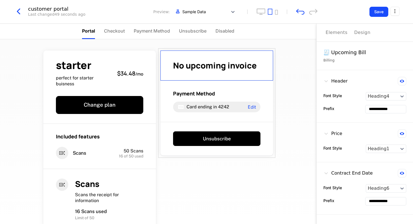
click at [295, 84] on div "starter perfect for starter buisness $34.48 / mo Change plan Included features …" at bounding box center [158, 131] width 316 height 185
click at [330, 34] on div "Elements" at bounding box center [336, 32] width 22 height 7
click at [300, 71] on div "starter perfect for starter buisness $34.48 / mo Change plan Included features …" at bounding box center [158, 131] width 316 height 185
click at [290, 85] on div "starter perfect for starter buisness $34.48 / mo Change plan Included features …" at bounding box center [158, 131] width 316 height 185
click at [284, 120] on div "starter perfect for starter buisness $34.48 / mo Change plan Included features …" at bounding box center [158, 131] width 316 height 185
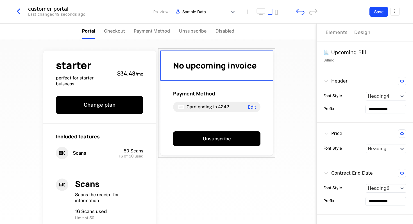
click at [284, 120] on div "starter perfect for starter buisness $34.48 / mo Change plan Included features …" at bounding box center [158, 131] width 316 height 185
click at [264, 10] on icon "desktop" at bounding box center [260, 11] width 9 height 6
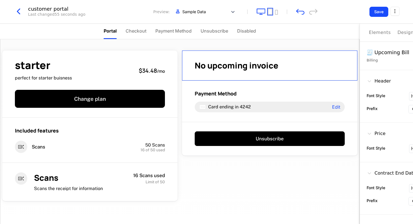
click at [269, 12] on icon "tablet" at bounding box center [270, 11] width 5 height 6
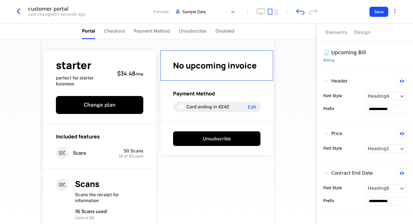
click at [331, 32] on div "Elements" at bounding box center [336, 32] width 22 height 7
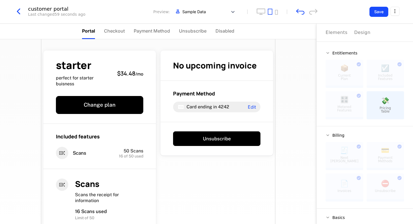
click at [248, 175] on div "starter perfect for starter buisness $34.48 / mo Change plan Included features …" at bounding box center [158, 160] width 234 height 243
click at [341, 35] on div "Elements" at bounding box center [336, 32] width 22 height 7
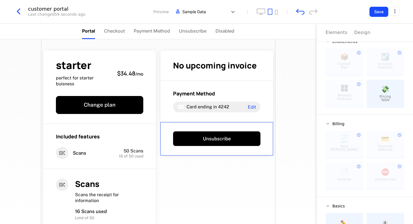
scroll to position [12, 0]
click at [300, 66] on div "starter perfect for starter buisness $34.48 / mo Change plan Included features …" at bounding box center [158, 131] width 316 height 185
click at [277, 14] on icon "mobile" at bounding box center [276, 12] width 3 height 5
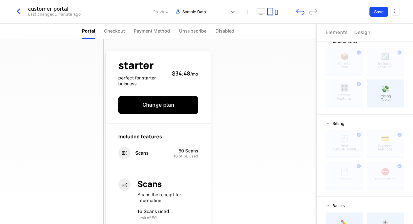
click at [270, 12] on icon "tablet" at bounding box center [270, 11] width 5 height 6
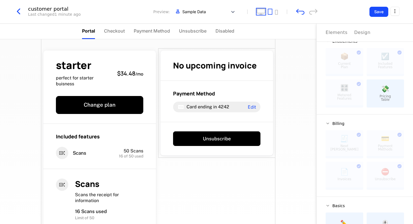
click at [263, 12] on icon "desktop" at bounding box center [260, 11] width 9 height 6
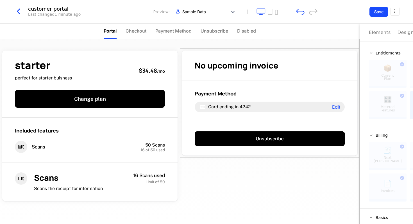
scroll to position [37, 0]
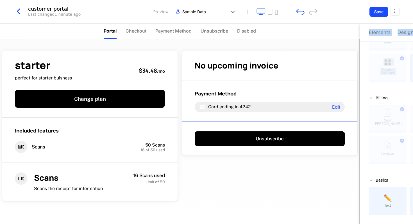
drag, startPoint x: 360, startPoint y: 90, endPoint x: 353, endPoint y: 90, distance: 7.0
click at [350, 90] on div "Portal Checkout Payment Method Unsubscribe Disabled starter perfect for starter…" at bounding box center [206, 124] width 413 height 200
click at [268, 12] on icon "tablet" at bounding box center [270, 11] width 5 height 6
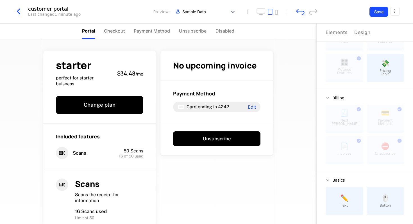
click at [109, 31] on span "Checkout" at bounding box center [114, 31] width 21 height 7
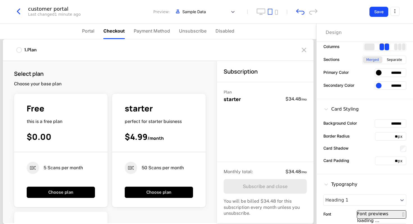
scroll to position [0, 0]
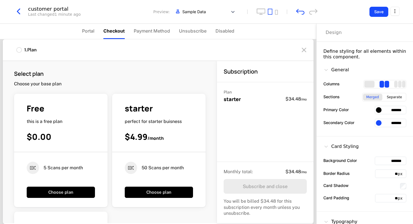
click at [156, 32] on span "Payment Method" at bounding box center [152, 31] width 36 height 7
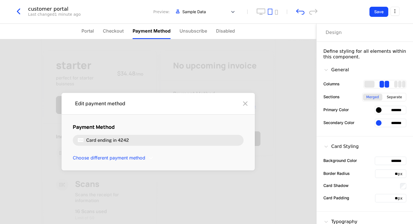
click at [185, 34] on span "Unsubscribe" at bounding box center [193, 31] width 28 height 7
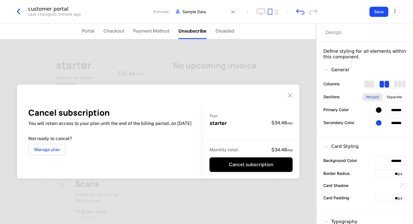
click at [217, 33] on span "Disabled" at bounding box center [224, 31] width 19 height 7
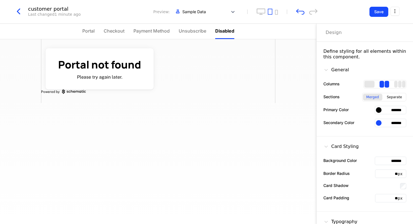
click at [93, 29] on span "Portal" at bounding box center [88, 31] width 12 height 7
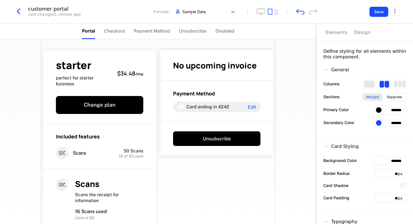
click at [375, 15] on button "Save" at bounding box center [378, 12] width 19 height 10
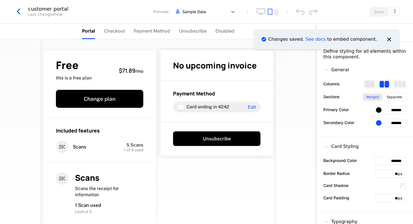
click at [387, 40] on icon "Notifications (F8)" at bounding box center [388, 39] width 7 height 7
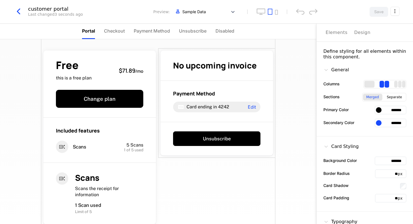
click at [19, 12] on icon "button" at bounding box center [18, 11] width 10 height 10
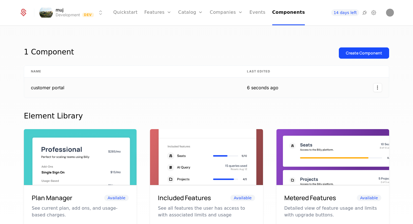
click at [74, 86] on td "customer portal" at bounding box center [132, 87] width 216 height 20
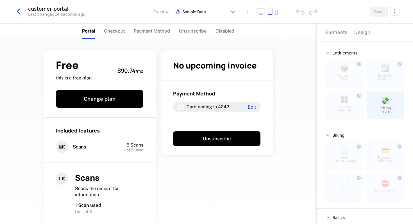
click at [26, 11] on button "button" at bounding box center [20, 11] width 15 height 10
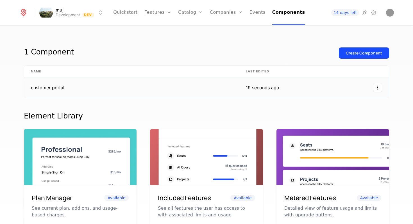
click at [66, 88] on td "customer portal" at bounding box center [131, 87] width 215 height 20
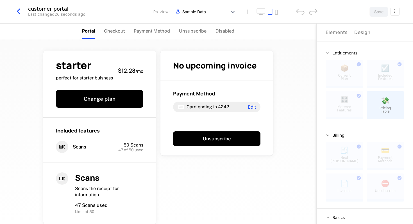
click at [391, 10] on html "muj Development Dev Quickstart Features Features Flags Catalog Plans Add Ons Cr…" at bounding box center [206, 112] width 413 height 224
click at [376, 36] on div "How to install" at bounding box center [369, 36] width 45 height 6
click at [393, 13] on html "muj Development Dev Quickstart Features Features Flags Catalog Plans Add Ons Cr…" at bounding box center [206, 112] width 413 height 224
click at [385, 45] on icon "button" at bounding box center [387, 48] width 6 height 6
